Goal: Transaction & Acquisition: Purchase product/service

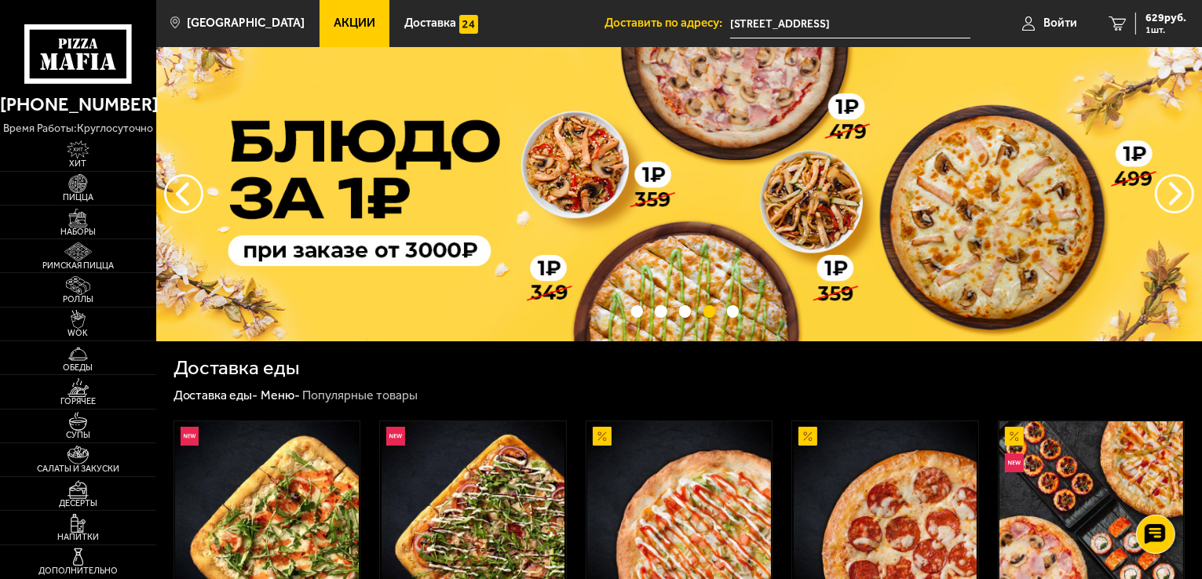
click at [334, 17] on span "Акции" at bounding box center [355, 23] width 42 height 12
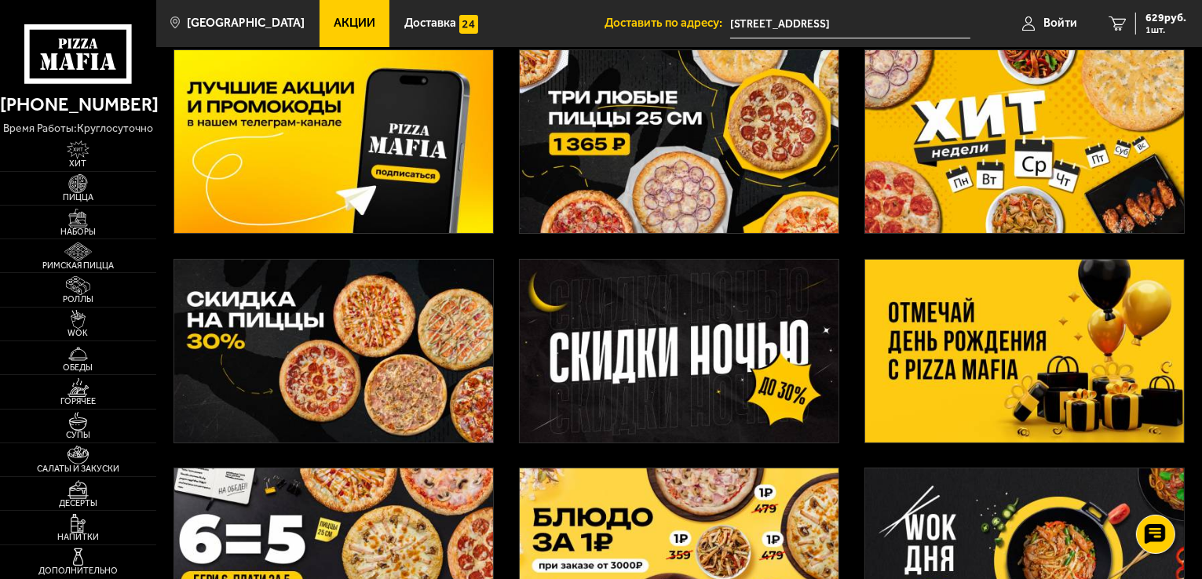
scroll to position [79, 0]
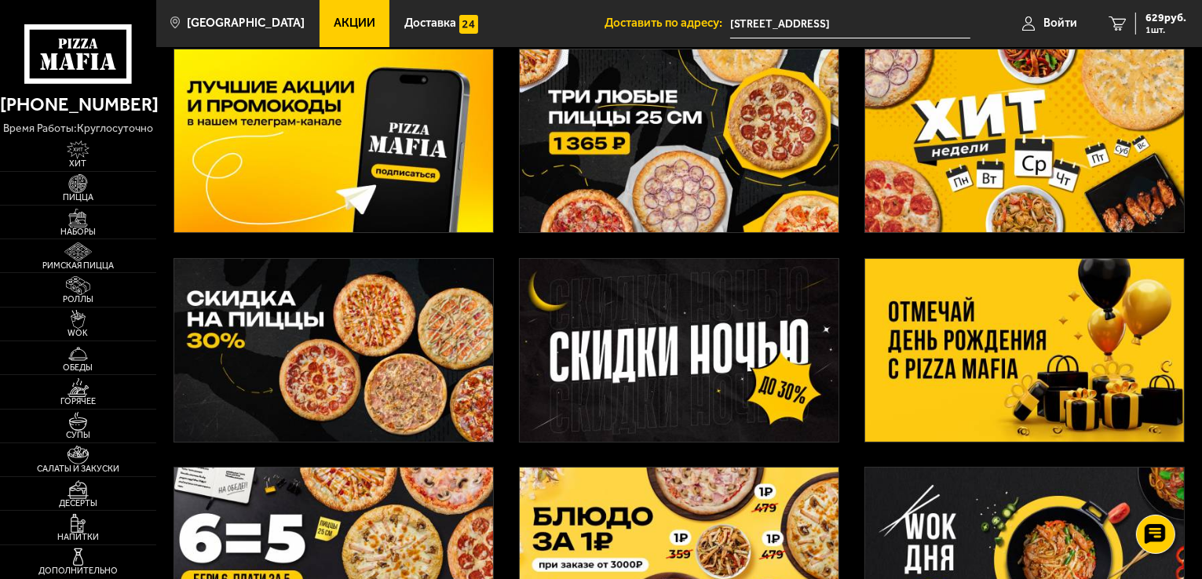
click at [1051, 321] on img at bounding box center [1024, 350] width 319 height 183
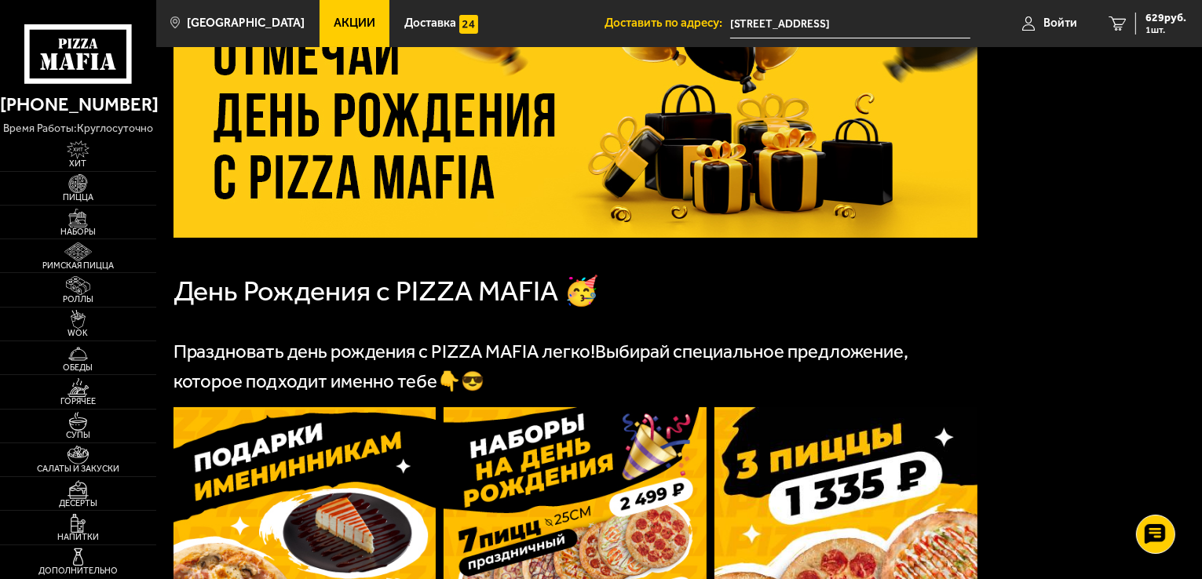
scroll to position [393, 0]
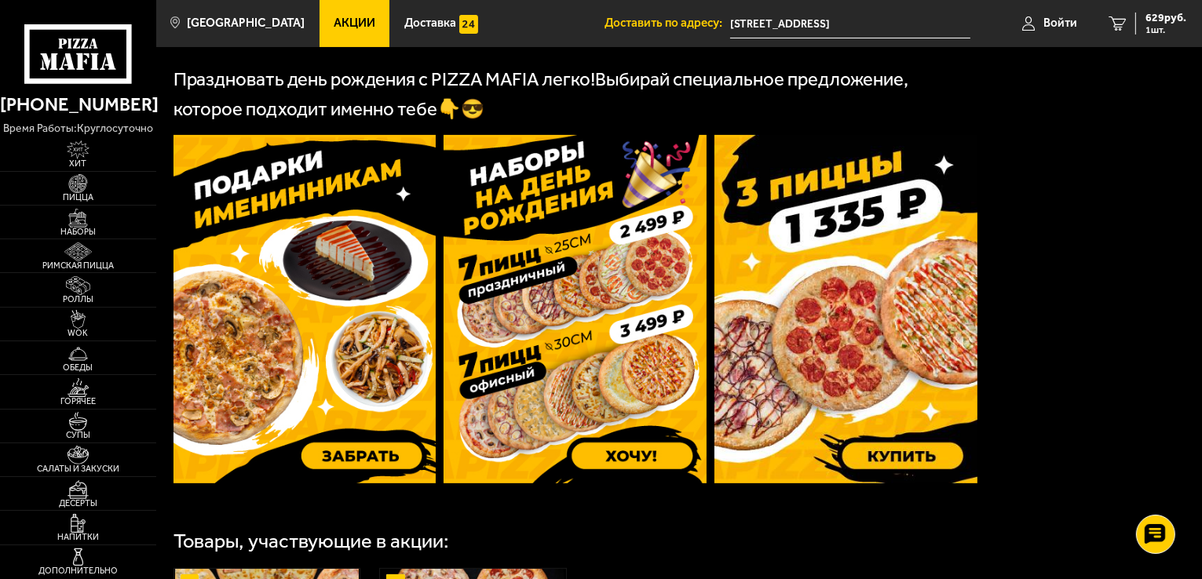
click at [810, 249] on img at bounding box center [845, 309] width 263 height 349
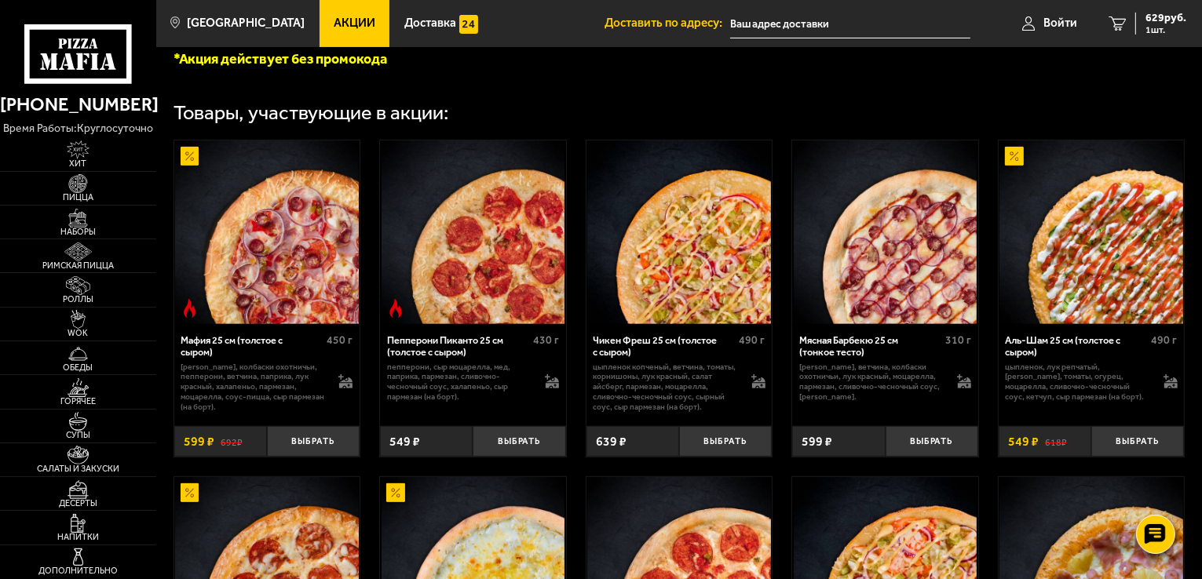
scroll to position [471, 0]
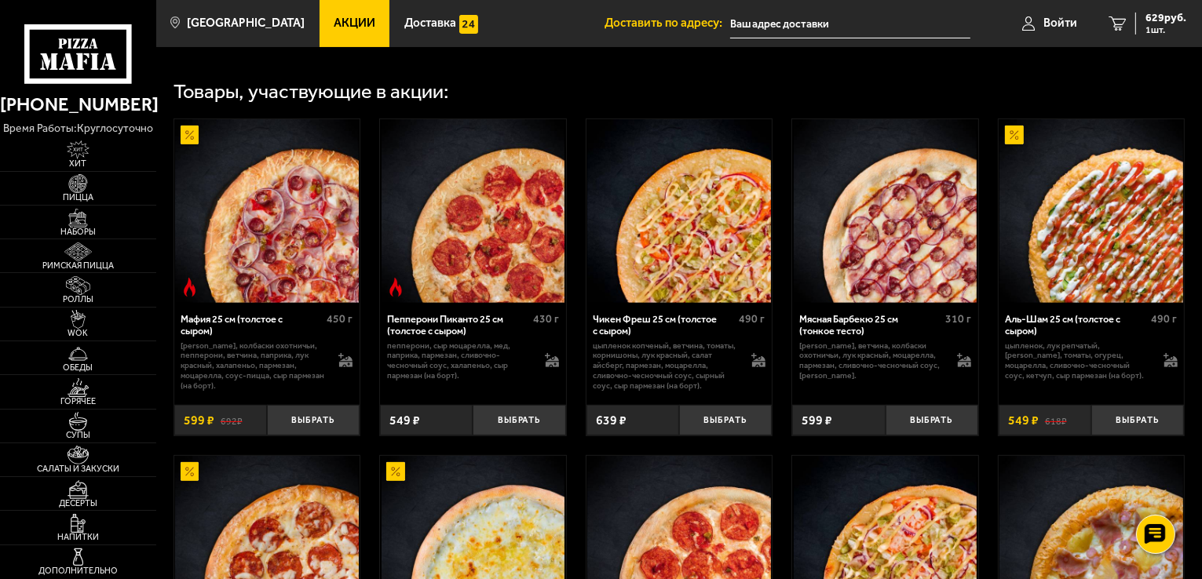
click at [330, 15] on link "Акции" at bounding box center [355, 23] width 71 height 47
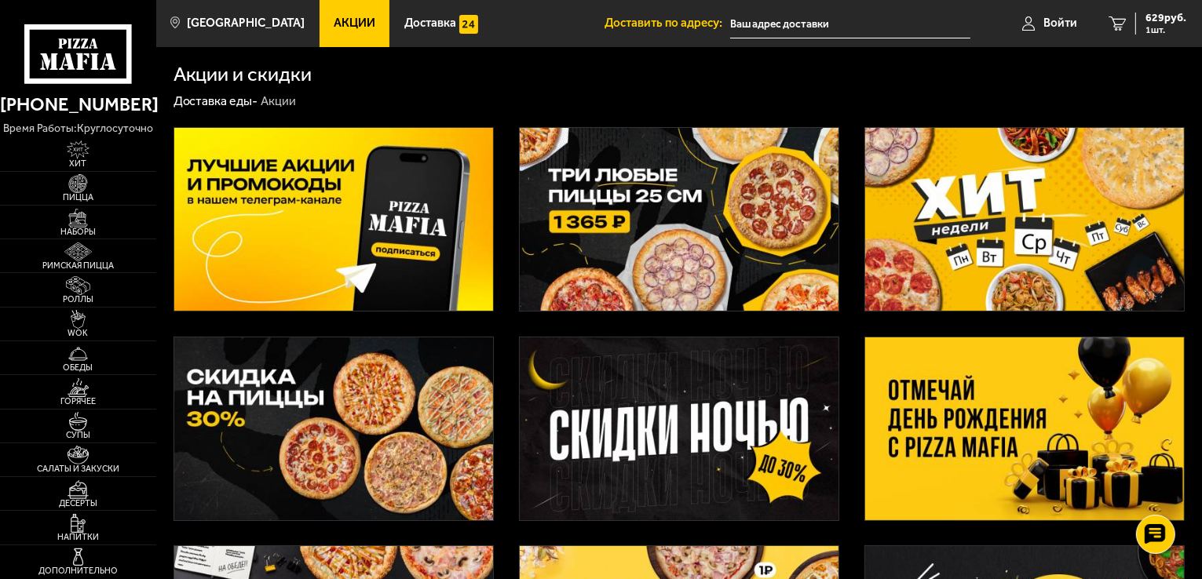
click at [711, 236] on img at bounding box center [679, 219] width 319 height 183
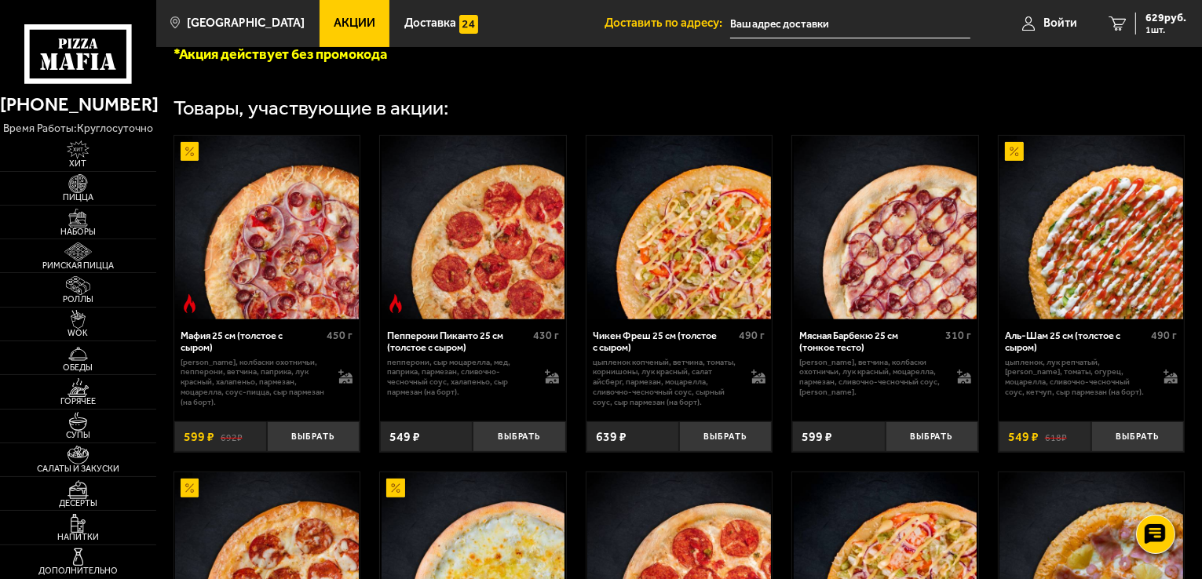
scroll to position [550, 0]
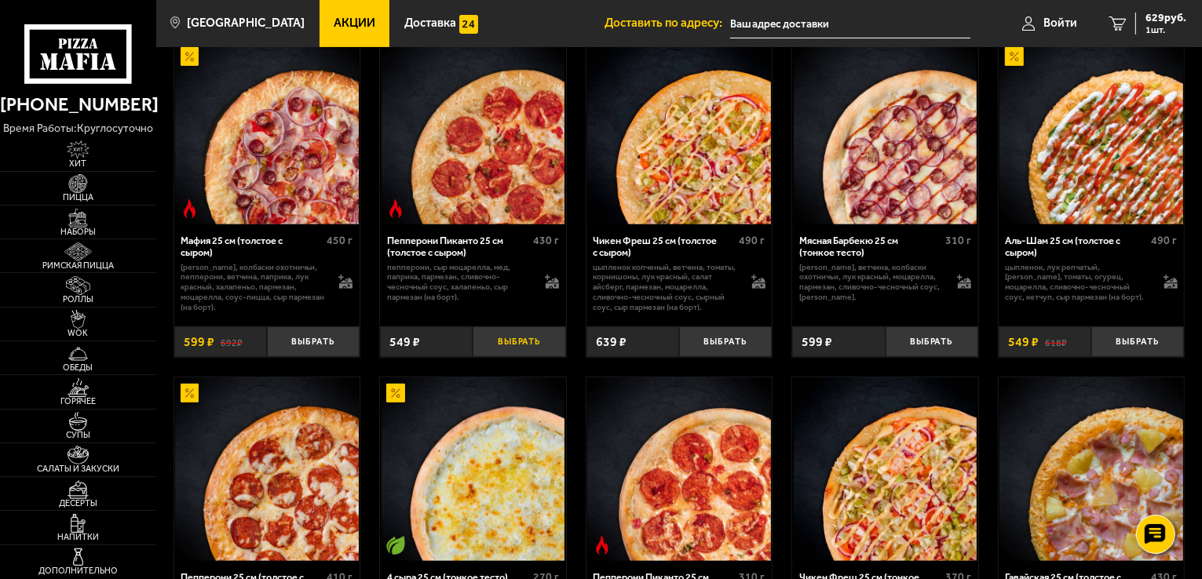
click at [515, 340] on button "Выбрать" at bounding box center [519, 342] width 93 height 31
click at [704, 349] on button "Выбрать" at bounding box center [725, 342] width 93 height 31
click at [937, 343] on button "Выбрать" at bounding box center [932, 342] width 93 height 31
click at [1146, 26] on span "4 шт." at bounding box center [1162, 29] width 47 height 9
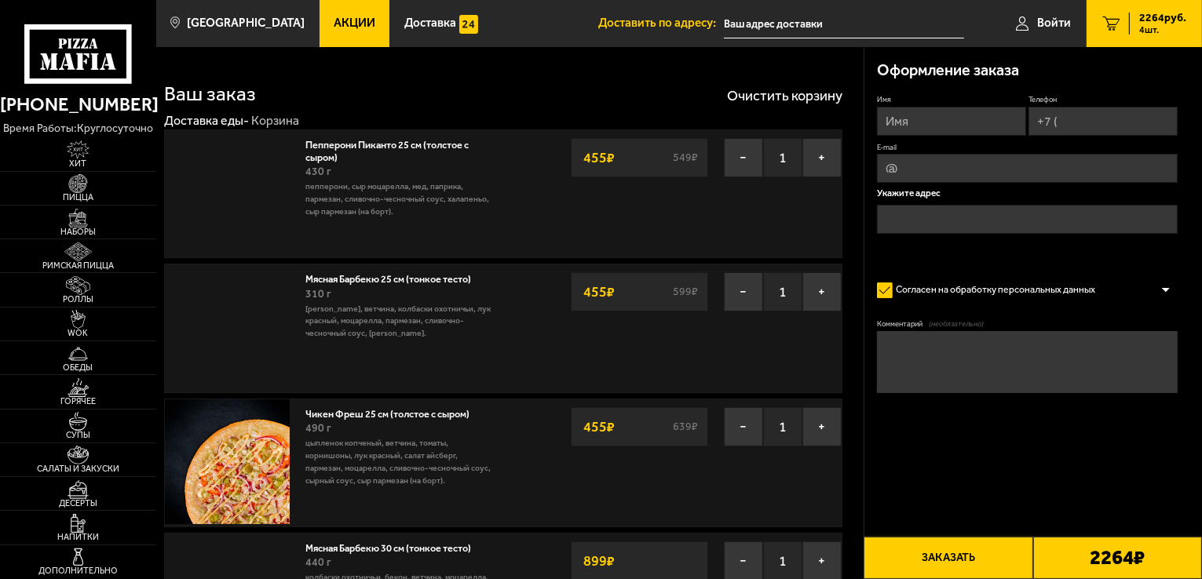
type input "[STREET_ADDRESS]"
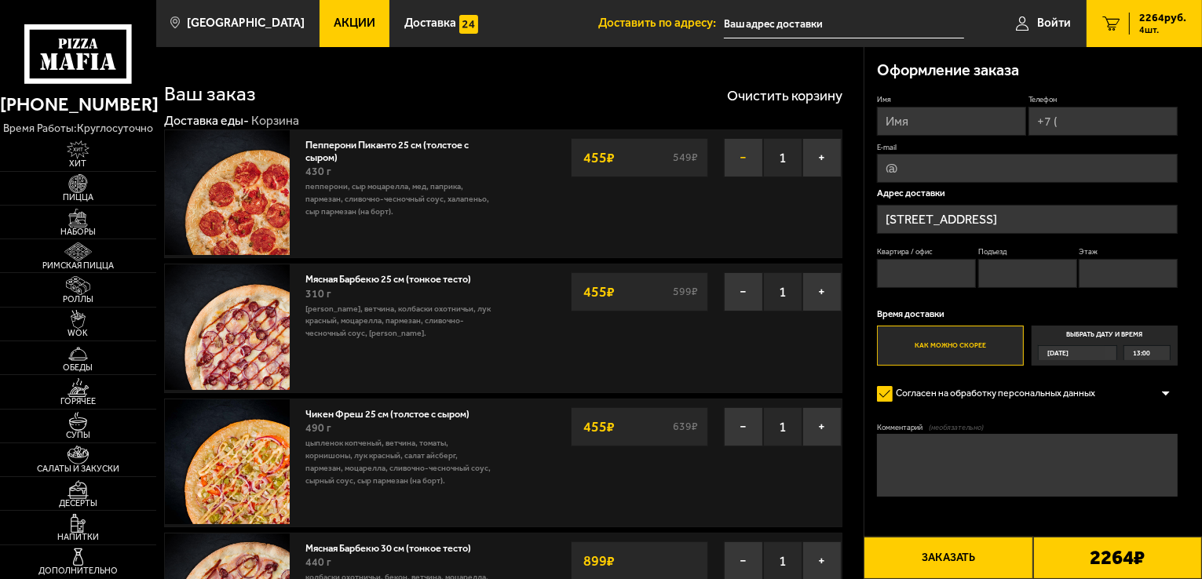
click at [743, 155] on button "−" at bounding box center [743, 157] width 39 height 39
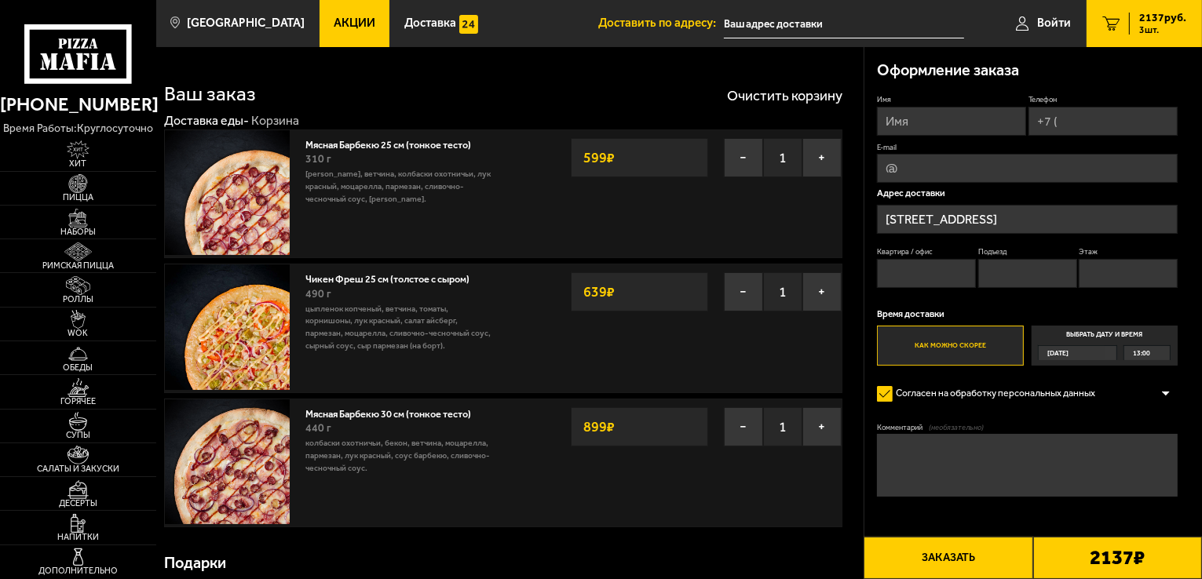
click at [743, 155] on button "−" at bounding box center [743, 157] width 39 height 39
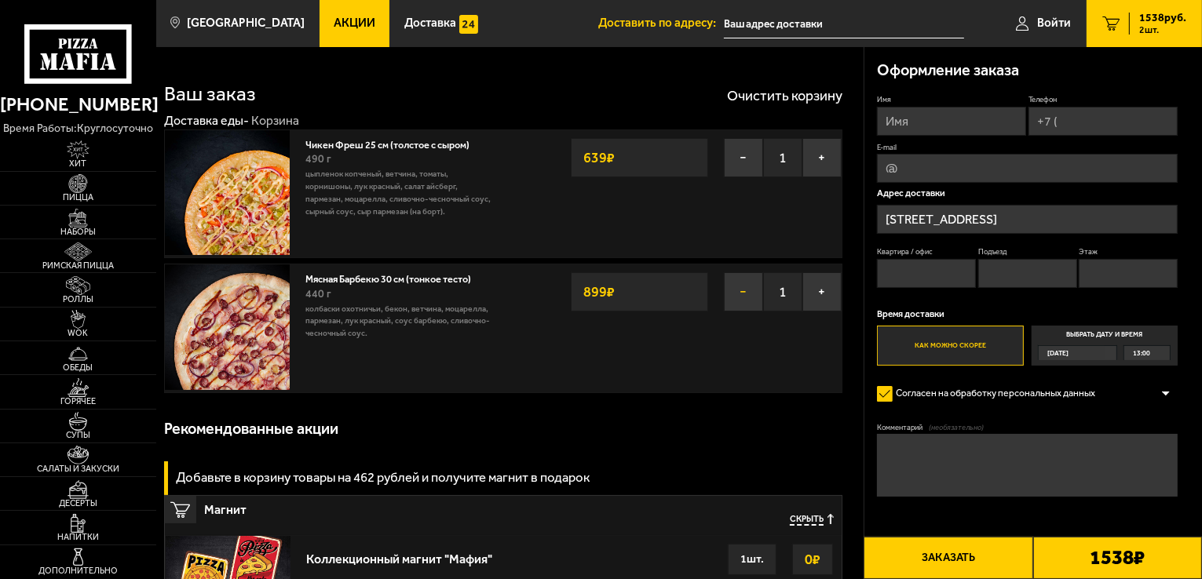
click at [744, 291] on button "−" at bounding box center [743, 291] width 39 height 39
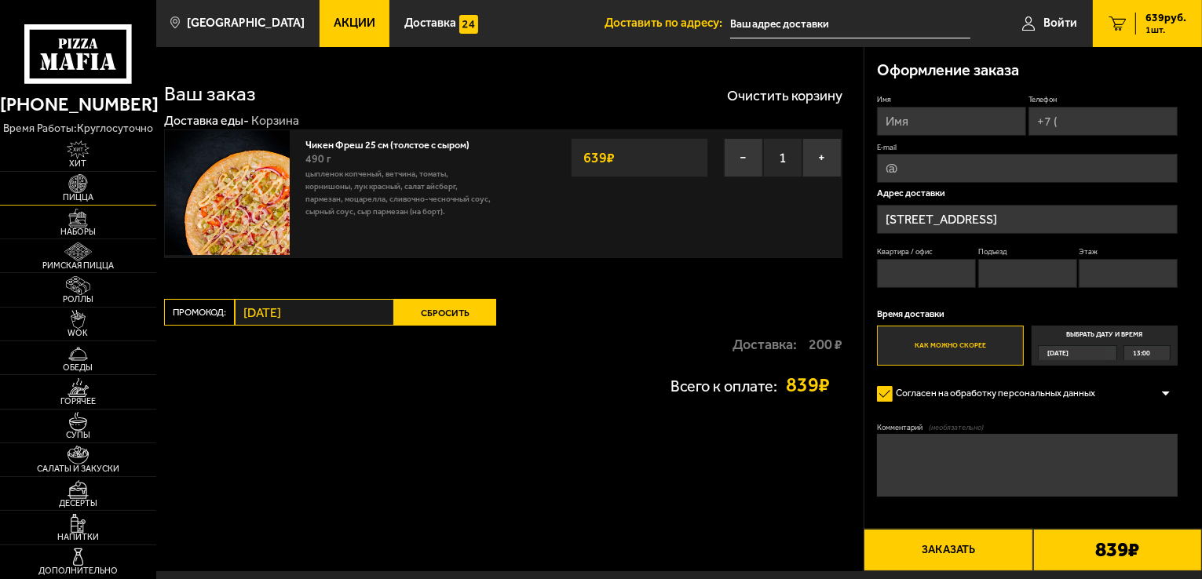
click at [82, 183] on img at bounding box center [78, 183] width 48 height 19
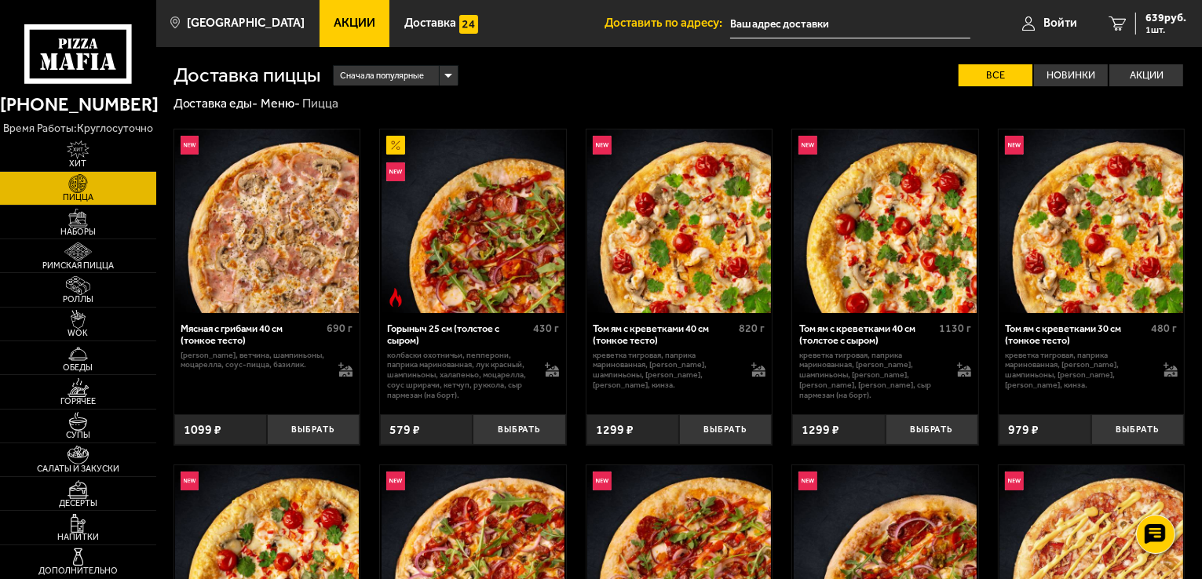
click at [347, 9] on link "Акции" at bounding box center [355, 23] width 71 height 47
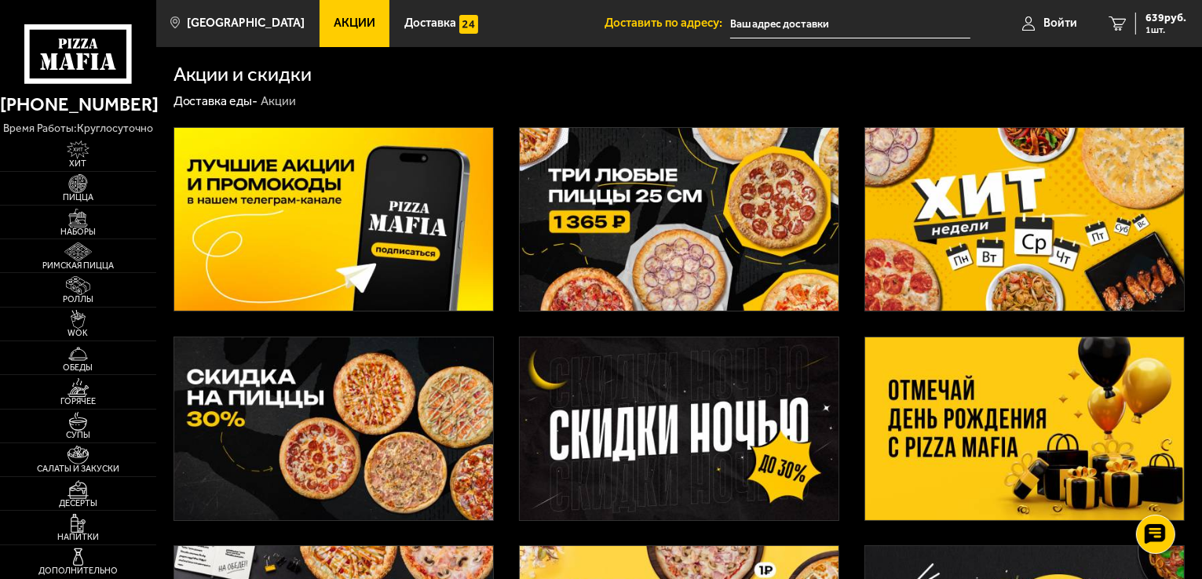
click at [701, 185] on img at bounding box center [679, 219] width 319 height 183
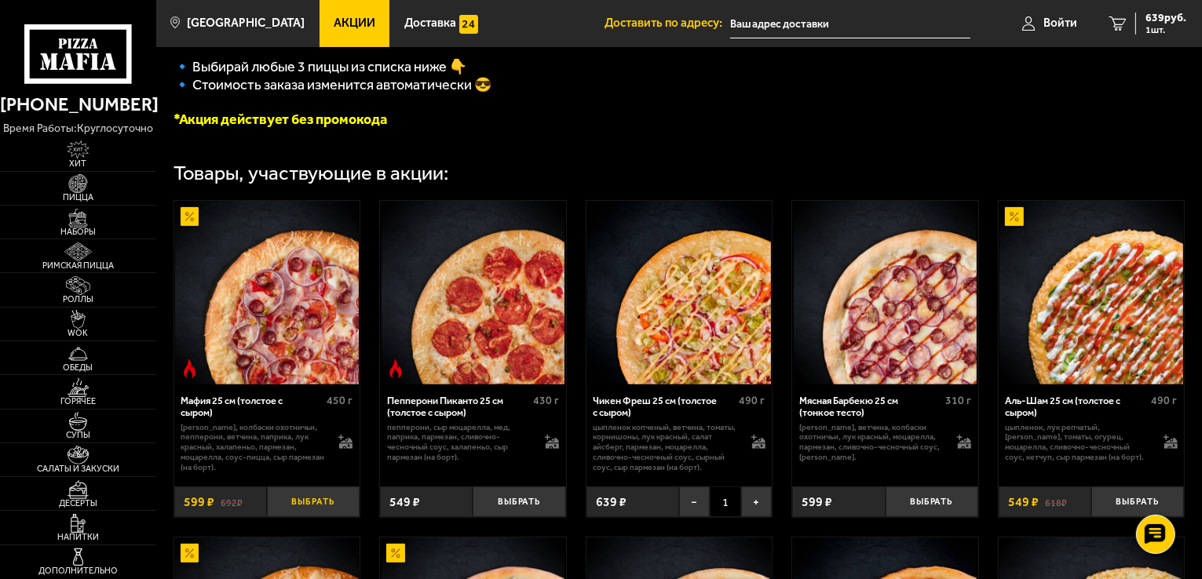
scroll to position [393, 0]
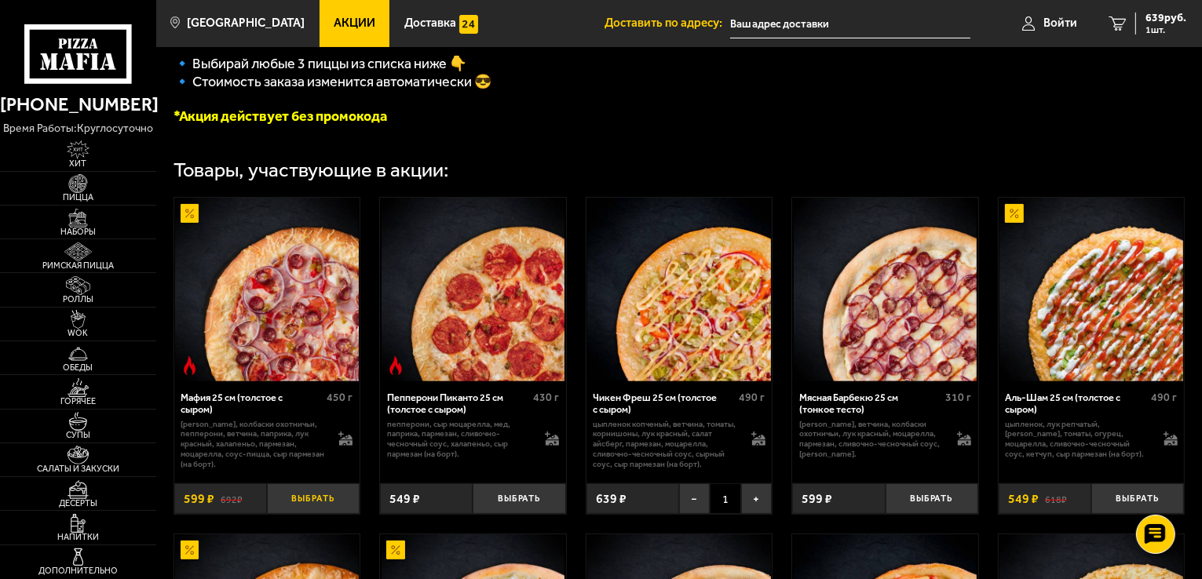
click at [338, 506] on button "Выбрать" at bounding box center [313, 499] width 93 height 31
click at [551, 502] on button "Выбрать" at bounding box center [519, 499] width 93 height 31
click at [1173, 16] on span "1365 руб." at bounding box center [1162, 18] width 47 height 11
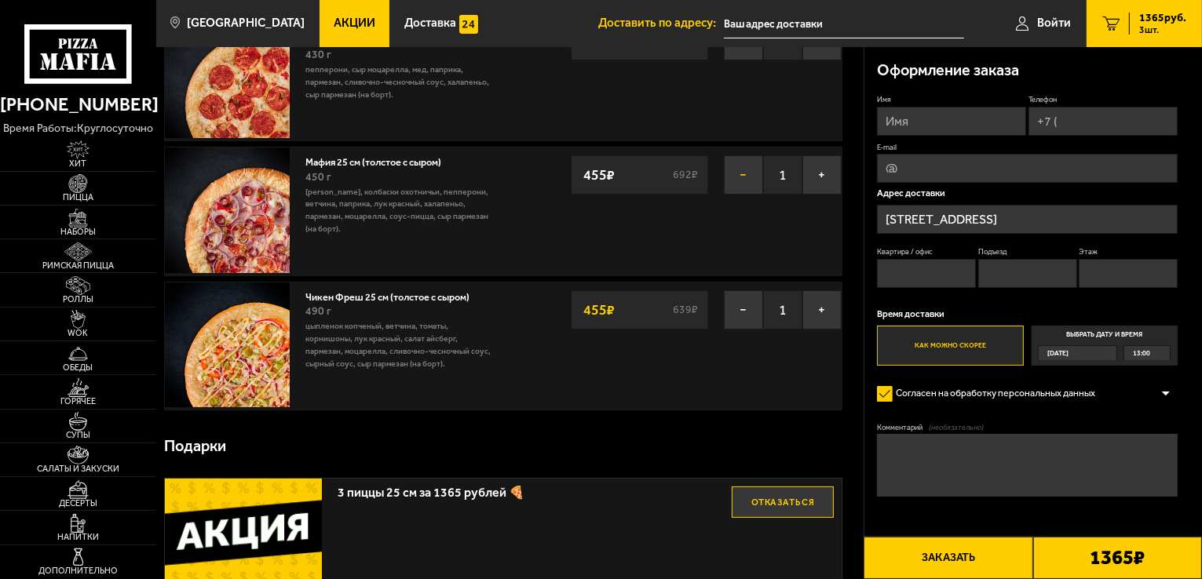
scroll to position [236, 0]
